Goal: Information Seeking & Learning: Learn about a topic

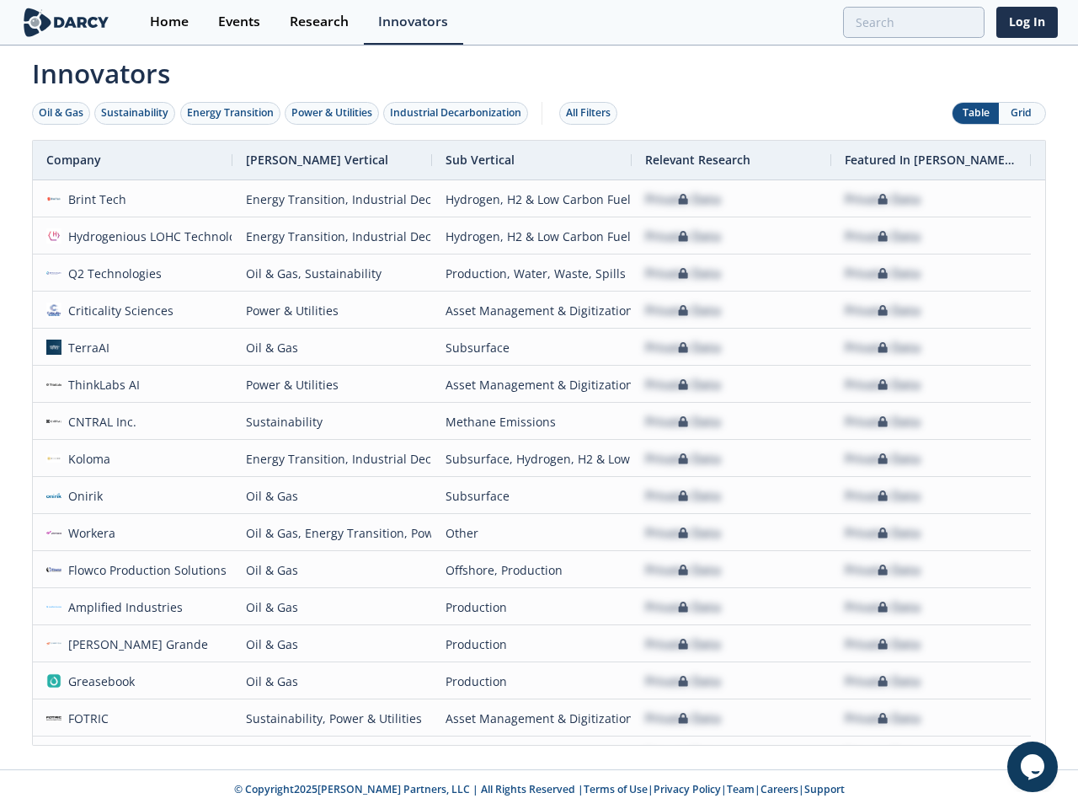
click at [62, 113] on div "Oil & Gas" at bounding box center [61, 112] width 45 height 15
click at [136, 113] on div "Sustainability" at bounding box center [134, 112] width 67 height 15
click at [231, 113] on div "Energy Transition" at bounding box center [230, 112] width 87 height 15
click at [334, 113] on div "Power & Utilities" at bounding box center [332, 112] width 81 height 15
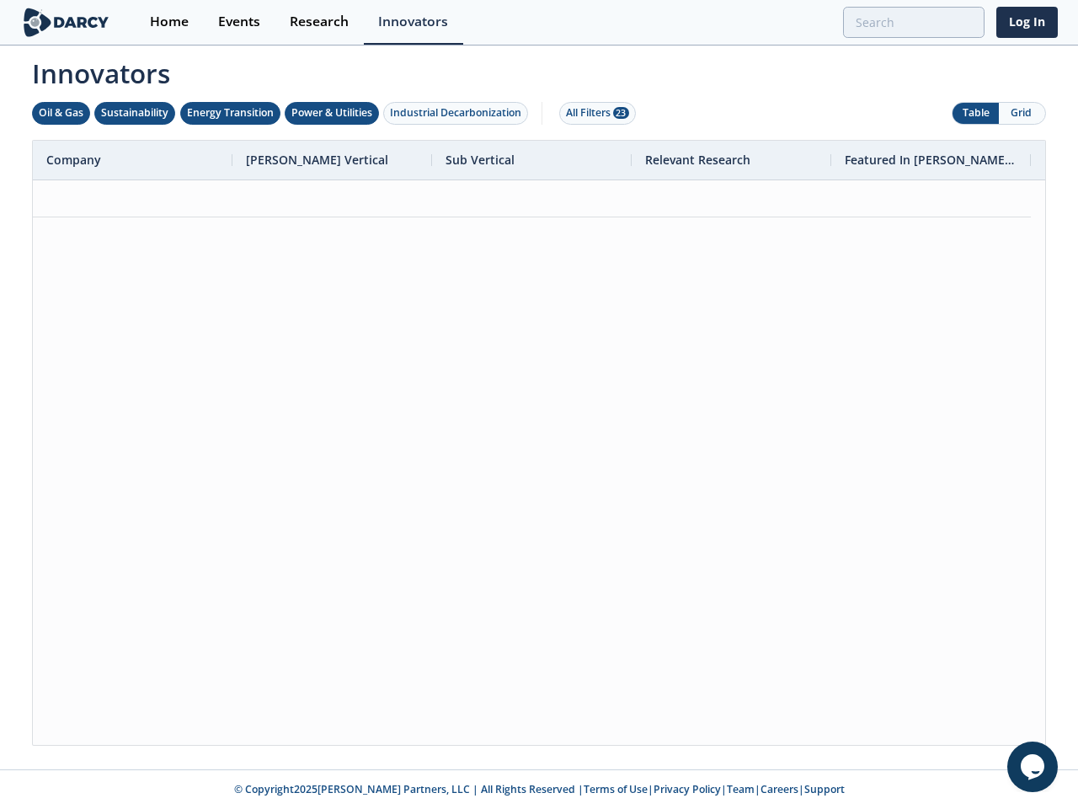
click at [459, 113] on div "Industrial Decarbonization" at bounding box center [455, 112] width 131 height 15
